Goal: Task Accomplishment & Management: Complete application form

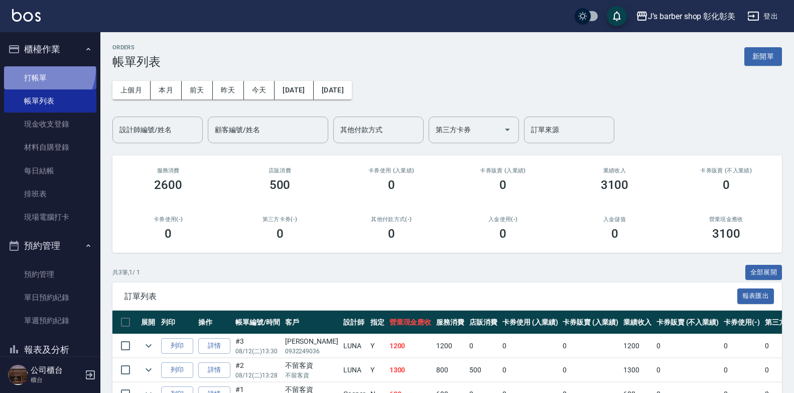
click at [38, 68] on link "打帳單" at bounding box center [50, 77] width 92 height 23
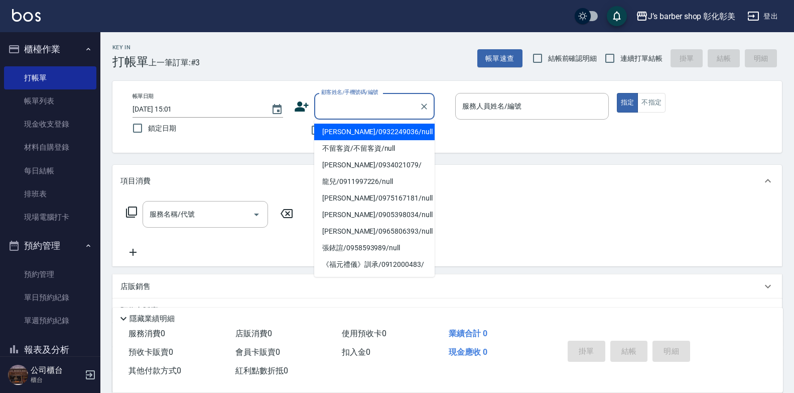
click at [353, 115] on input "顧客姓名/手機號碼/編號" at bounding box center [367, 106] width 96 height 18
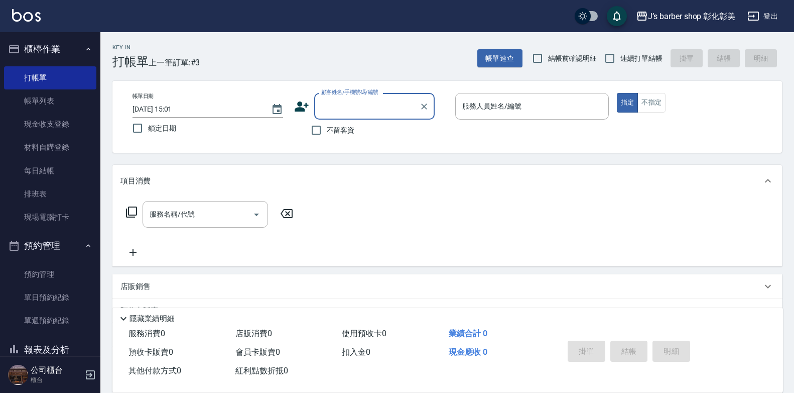
click at [397, 102] on input "顧客姓名/手機號碼/編號" at bounding box center [367, 106] width 96 height 18
type input "鄰"
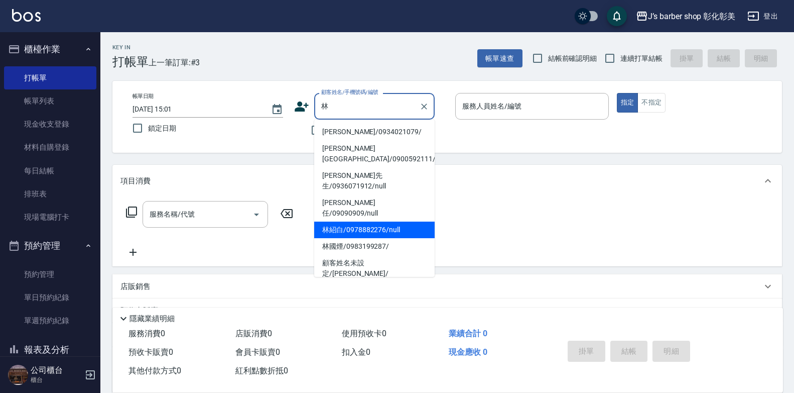
click at [395, 221] on li "林紹白/0978882276/null" at bounding box center [374, 229] width 121 height 17
type input "林紹白/0978882276/null"
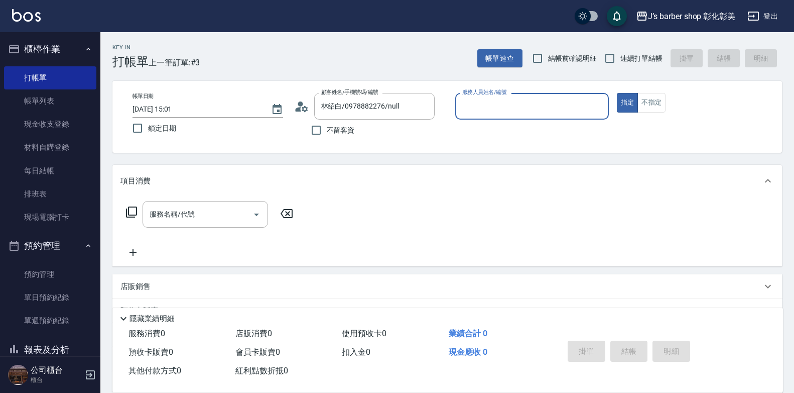
click at [538, 102] on input "服務人員姓名/編號" at bounding box center [532, 106] width 145 height 18
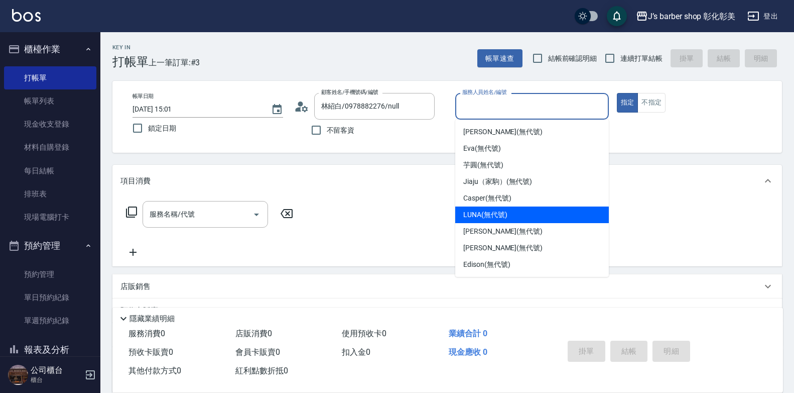
click at [508, 216] on div "LUNA (無代號)" at bounding box center [532, 214] width 154 height 17
type input "LUNA(無代號)"
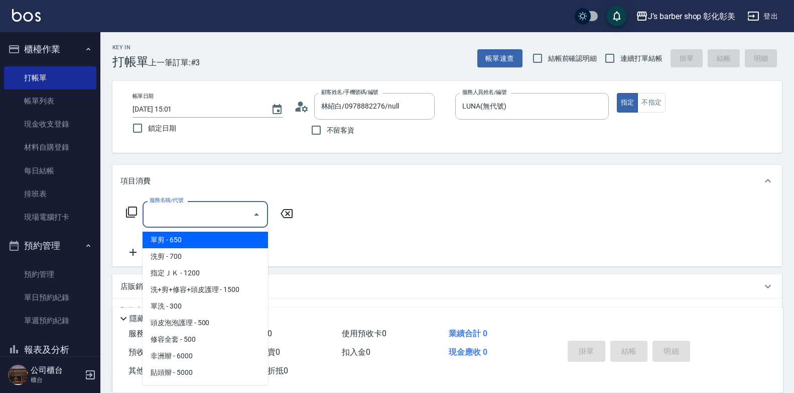
click at [176, 220] on input "服務名稱/代號" at bounding box center [197, 214] width 101 height 18
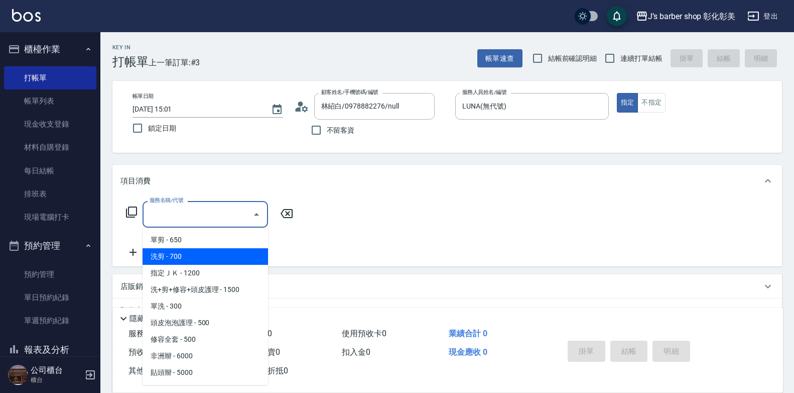
click at [219, 259] on span "洗剪 - 700" at bounding box center [206, 256] width 126 height 17
type input "洗剪(101)"
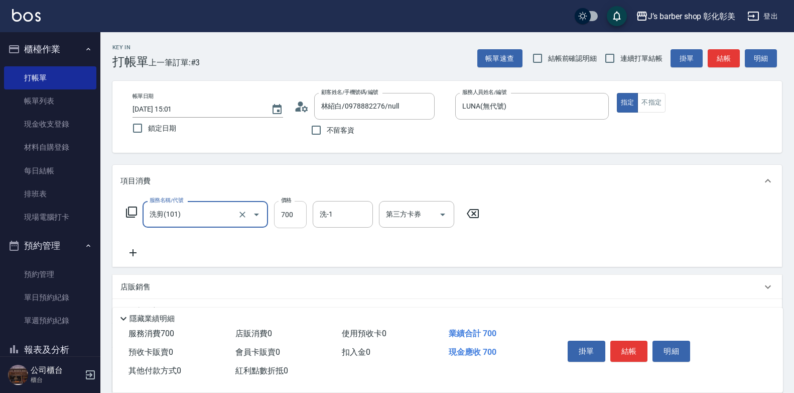
click at [296, 218] on input "700" at bounding box center [290, 214] width 33 height 27
type input "800"
click at [352, 235] on div "服務名稱/代號 洗剪(101) 服務名稱/代號 價格 800 價格 洗-1 洗-1 第三方卡券 第三方卡券" at bounding box center [303, 230] width 365 height 58
click at [352, 226] on div "洗-1" at bounding box center [343, 214] width 60 height 27
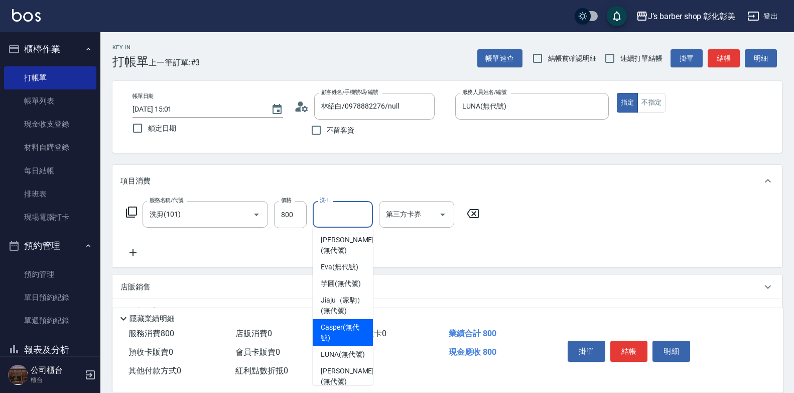
scroll to position [50, 0]
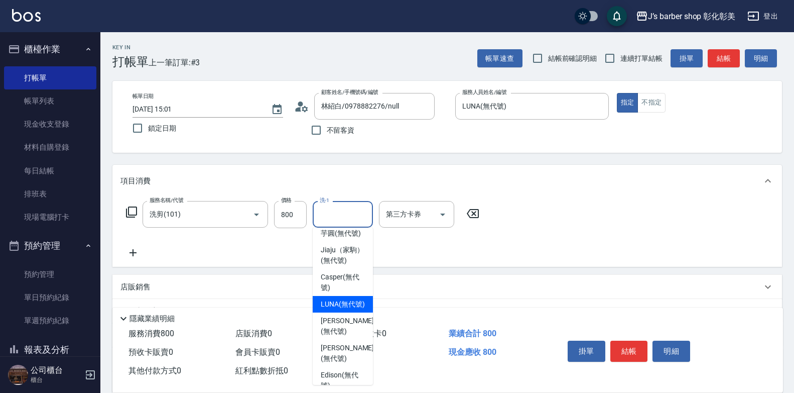
click at [340, 309] on span "LUNA (無代號)" at bounding box center [343, 304] width 44 height 11
type input "LUNA(無代號)"
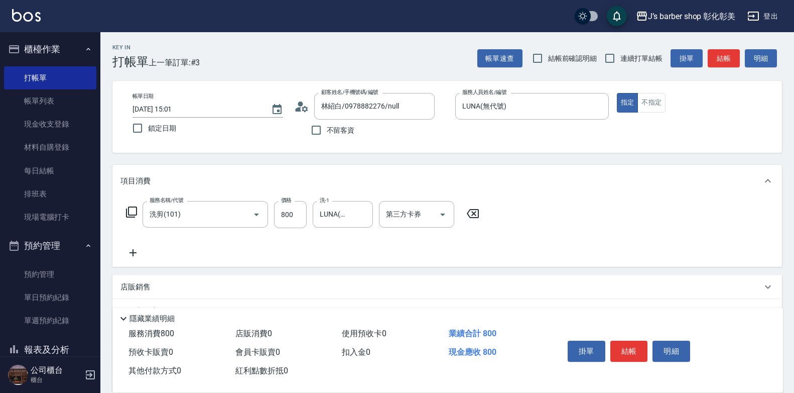
click at [340, 324] on div "使用預收卡 0" at bounding box center [391, 333] width 107 height 19
click at [138, 249] on icon at bounding box center [133, 253] width 25 height 12
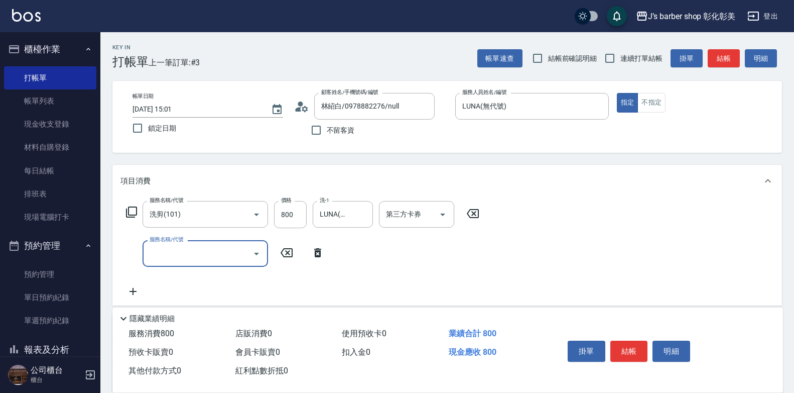
click at [171, 254] on input "服務名稱/代號" at bounding box center [197, 254] width 101 height 18
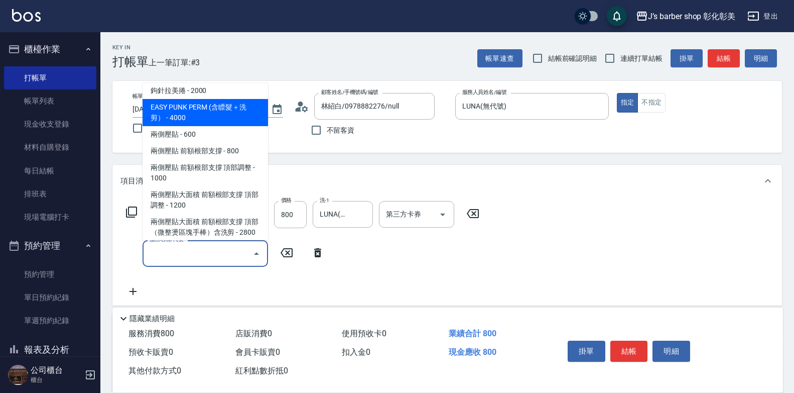
scroll to position [151, 0]
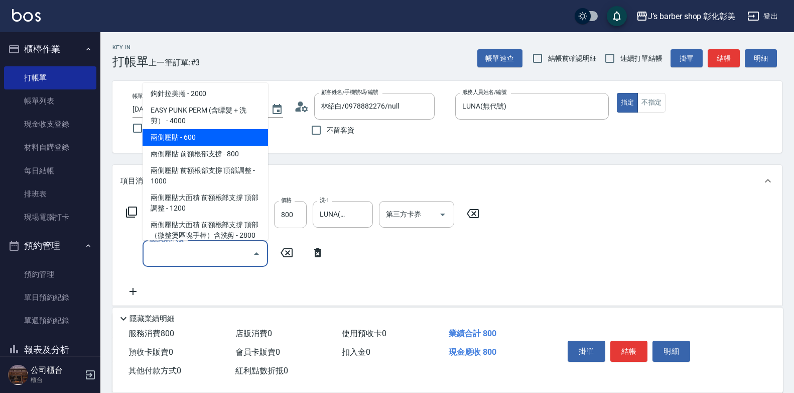
click at [229, 138] on span "兩側壓貼 - 600" at bounding box center [206, 137] width 126 height 17
type input "兩側壓貼(Gp)"
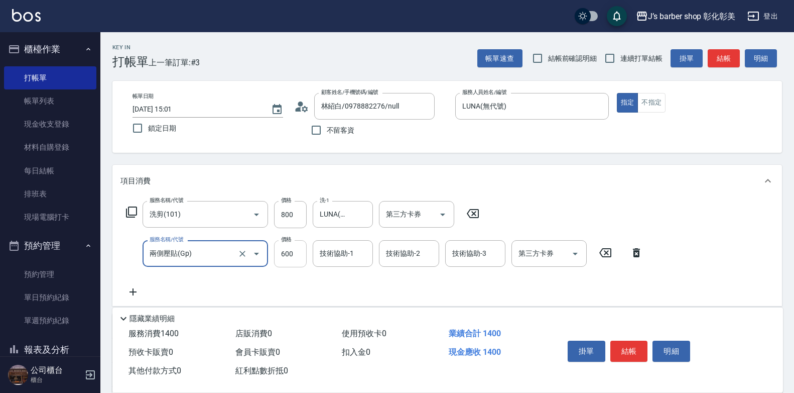
click at [303, 255] on input "600" at bounding box center [290, 253] width 33 height 27
type input "500"
click at [349, 252] on input "技術協助-1" at bounding box center [342, 254] width 51 height 18
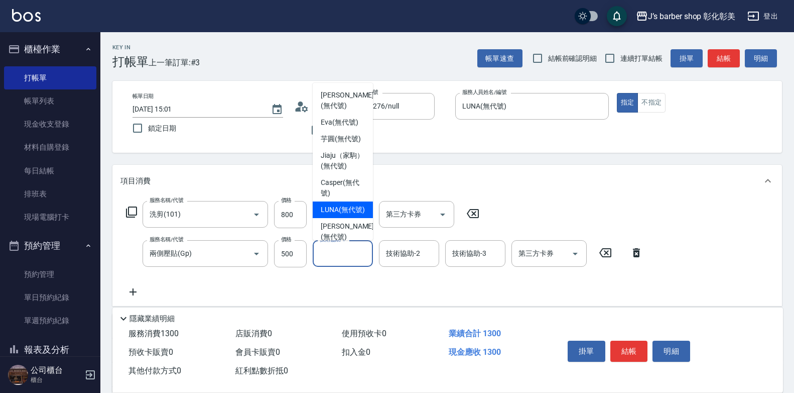
click at [348, 215] on span "LUNA (無代號)" at bounding box center [343, 209] width 44 height 11
type input "LUNA(無代號)"
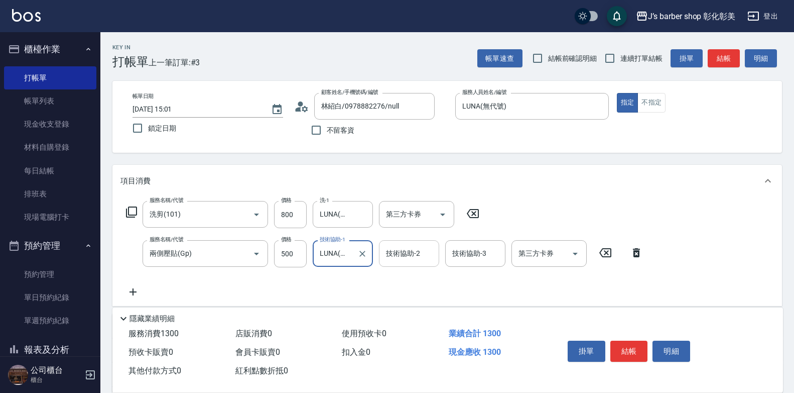
click at [430, 255] on input "技術協助-2" at bounding box center [409, 254] width 51 height 18
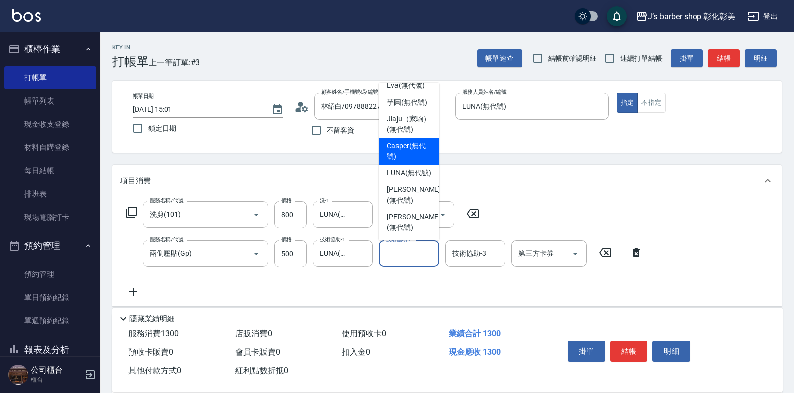
scroll to position [84, 0]
click at [400, 138] on div "LUNA (無代號)" at bounding box center [409, 146] width 60 height 17
type input "LUNA(無代號)"
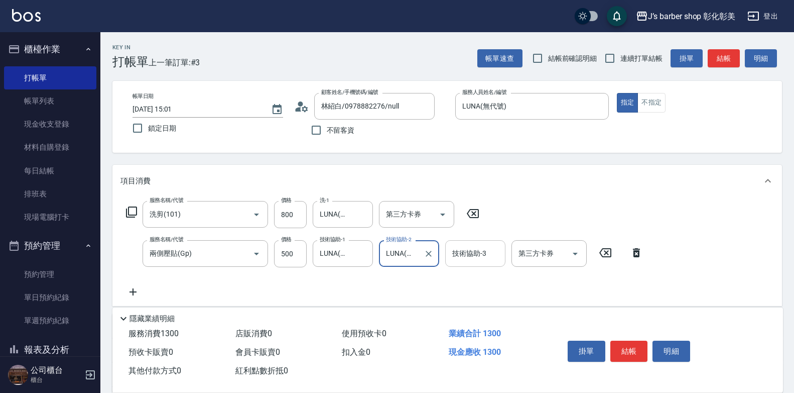
click at [478, 265] on div "技術協助-3" at bounding box center [475, 253] width 60 height 27
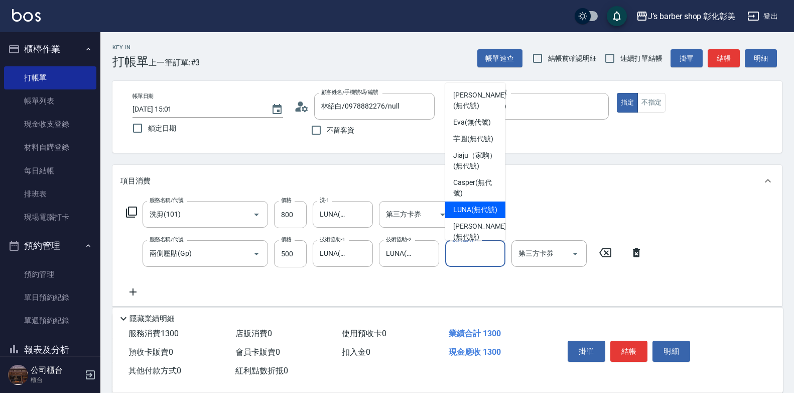
click at [475, 215] on span "LUNA (無代號)" at bounding box center [475, 209] width 44 height 11
type input "LUNA(無代號)"
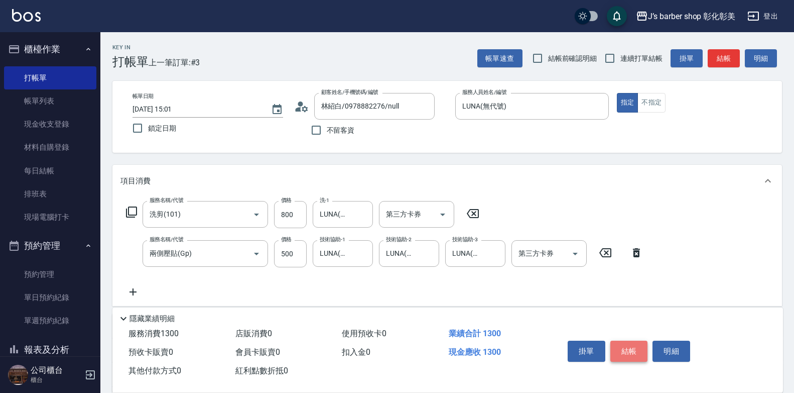
click at [624, 345] on button "結帳" at bounding box center [630, 350] width 38 height 21
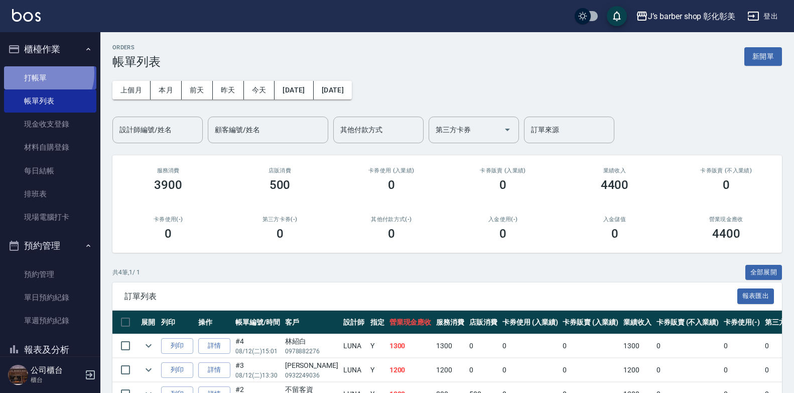
click at [44, 73] on link "打帳單" at bounding box center [50, 77] width 92 height 23
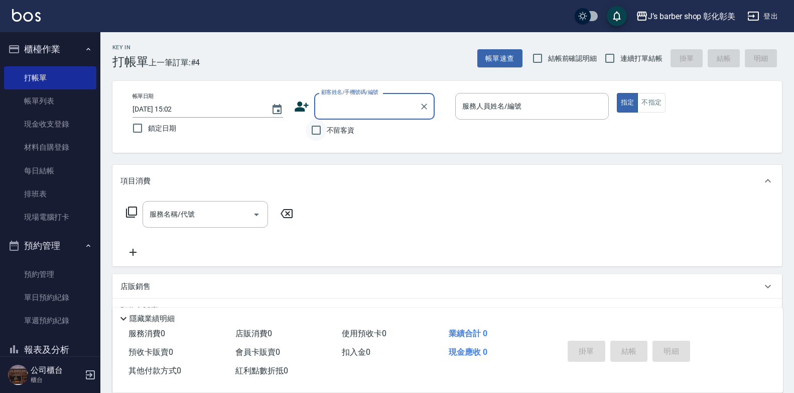
click at [325, 129] on input "不留客資" at bounding box center [316, 130] width 21 height 21
checkbox input "true"
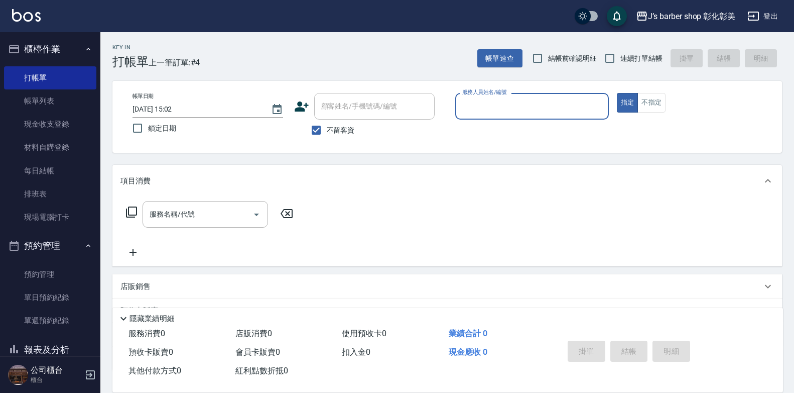
click at [483, 107] on input "服務人員姓名/編號" at bounding box center [532, 106] width 145 height 18
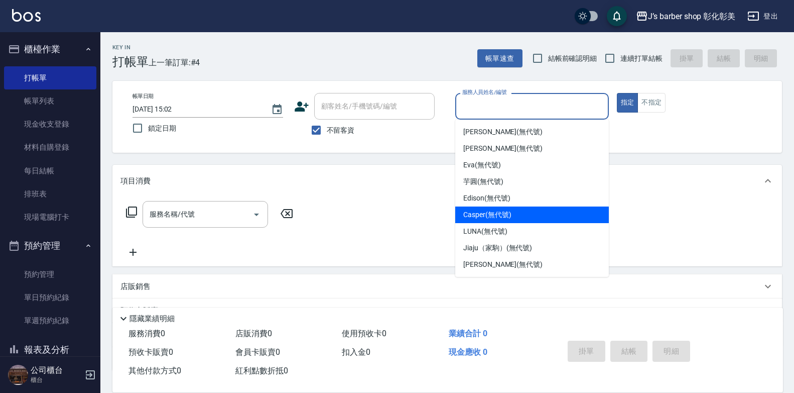
click at [492, 212] on span "Casper (無代號)" at bounding box center [488, 214] width 48 height 11
type input "Casper(無代號)"
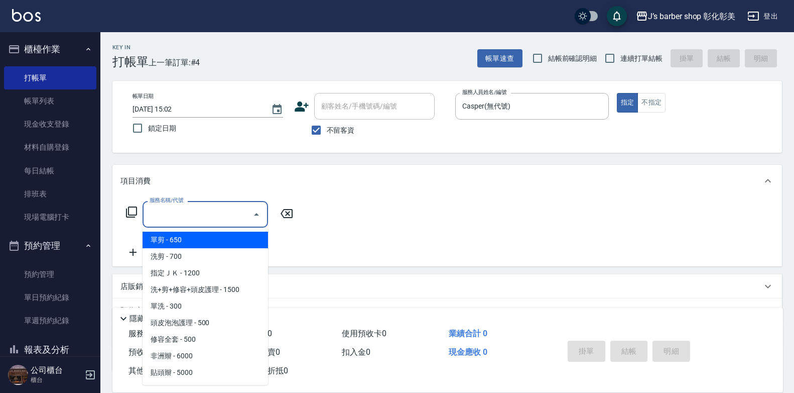
click at [214, 216] on input "服務名稱/代號" at bounding box center [197, 214] width 101 height 18
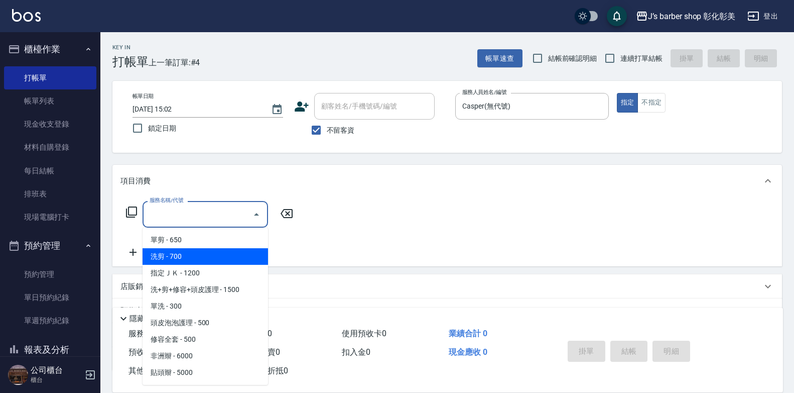
click at [175, 253] on span "洗剪 - 700" at bounding box center [206, 256] width 126 height 17
type input "洗剪(101)"
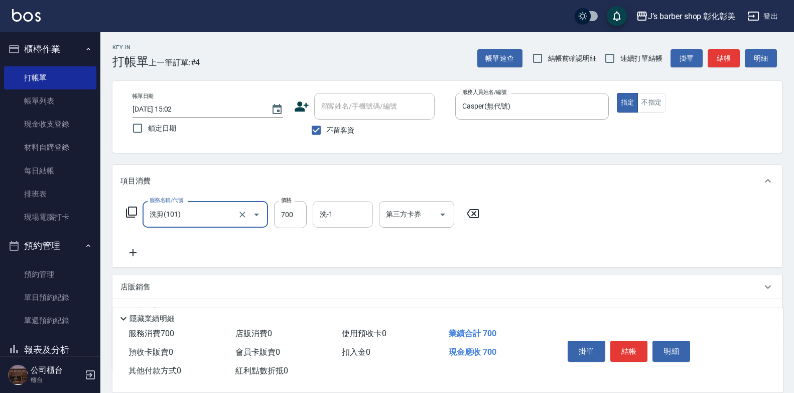
click at [333, 215] on input "洗-1" at bounding box center [342, 214] width 51 height 18
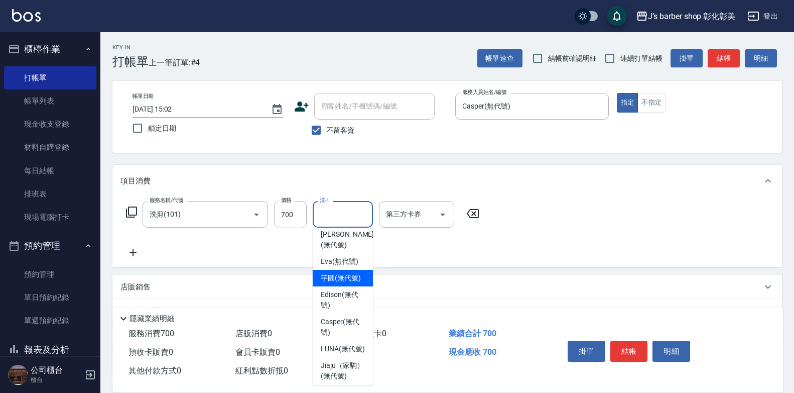
scroll to position [50, 0]
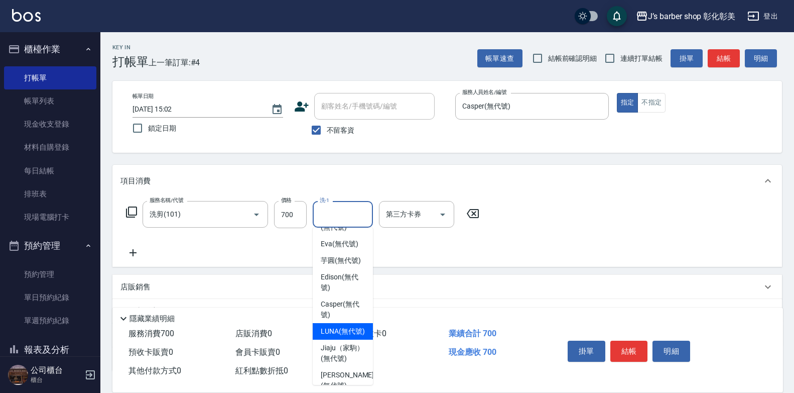
click at [340, 336] on span "LUNA (無代號)" at bounding box center [343, 331] width 44 height 11
type input "LUNA(無代號)"
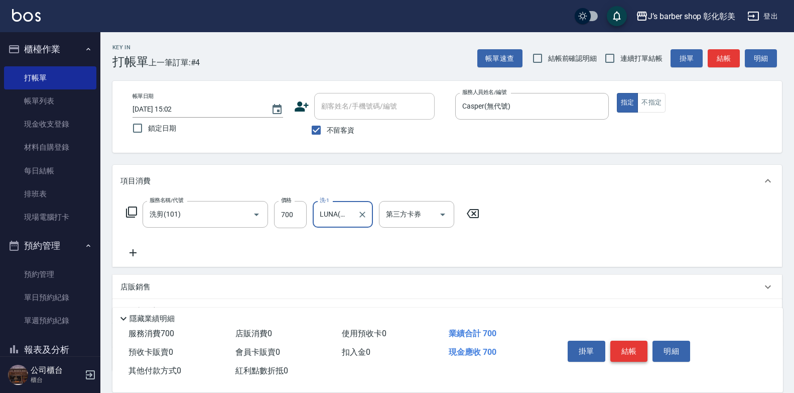
click at [644, 341] on button "結帳" at bounding box center [630, 350] width 38 height 21
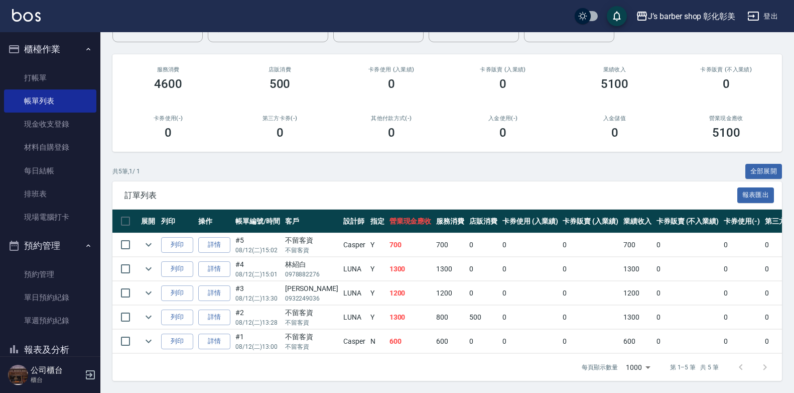
scroll to position [108, 0]
